Goal: Check status

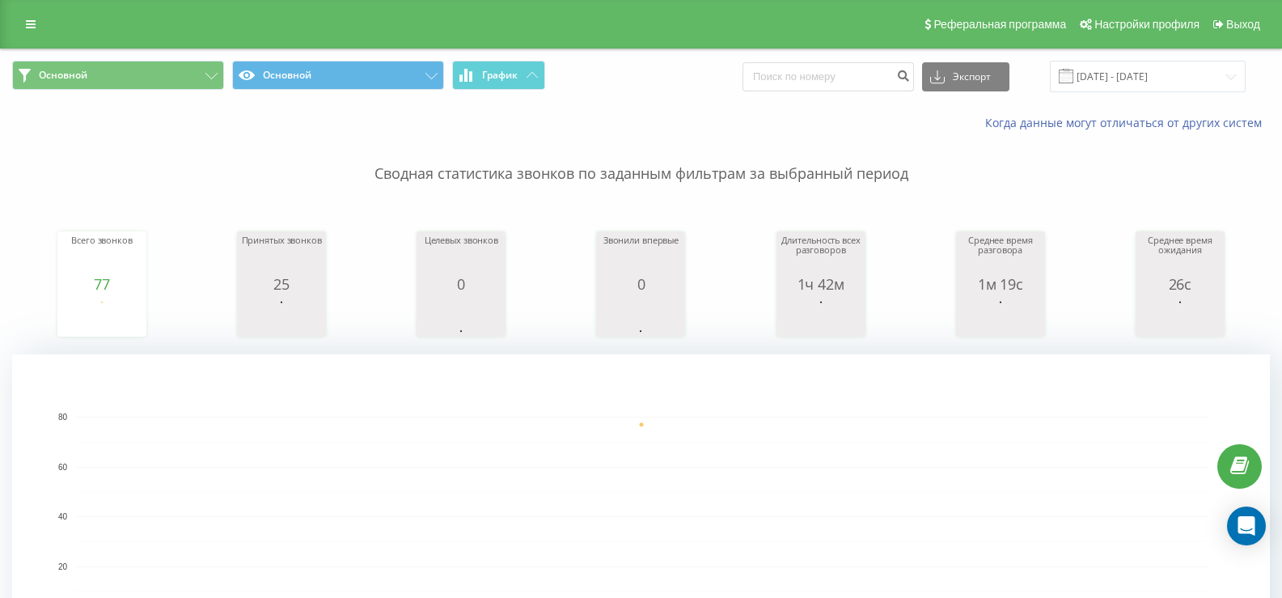
click at [734, 110] on div "Когда данные могут отличаться от других систем" at bounding box center [641, 123] width 1281 height 39
